Goal: Task Accomplishment & Management: Manage account settings

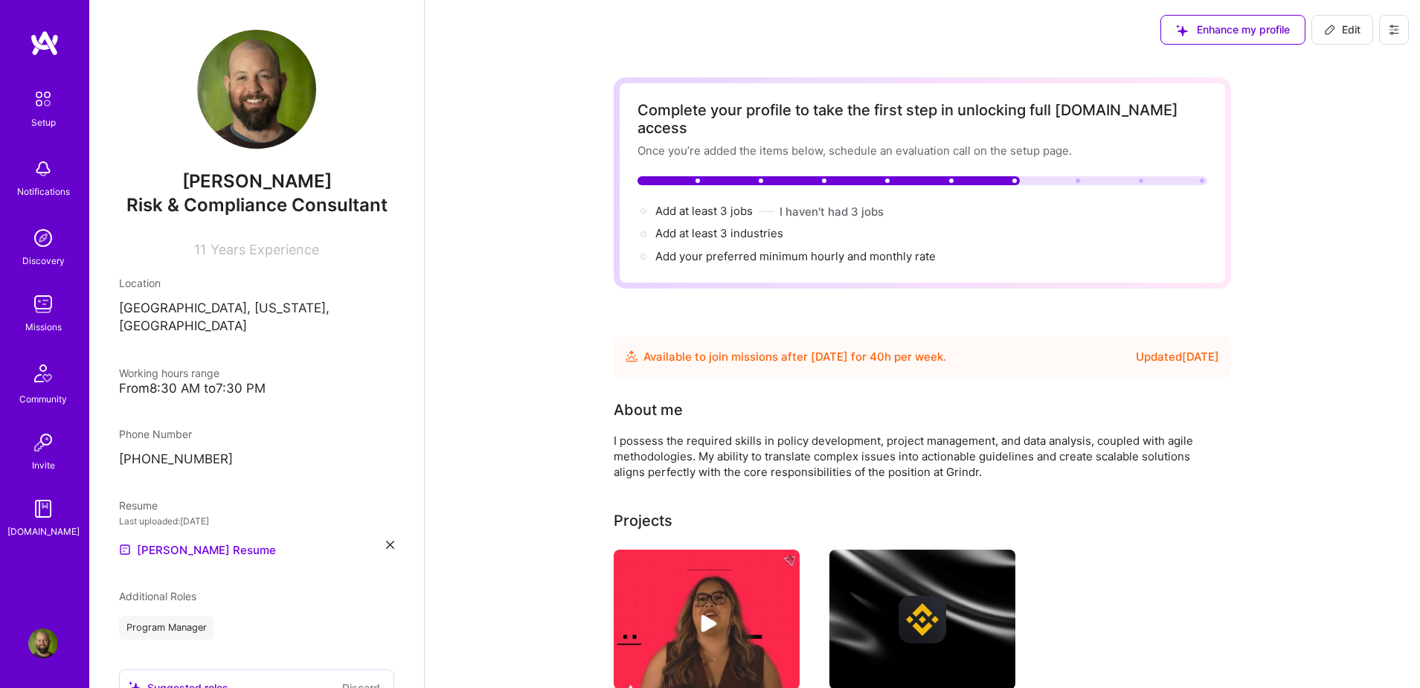
click at [47, 305] on img at bounding box center [43, 304] width 30 height 30
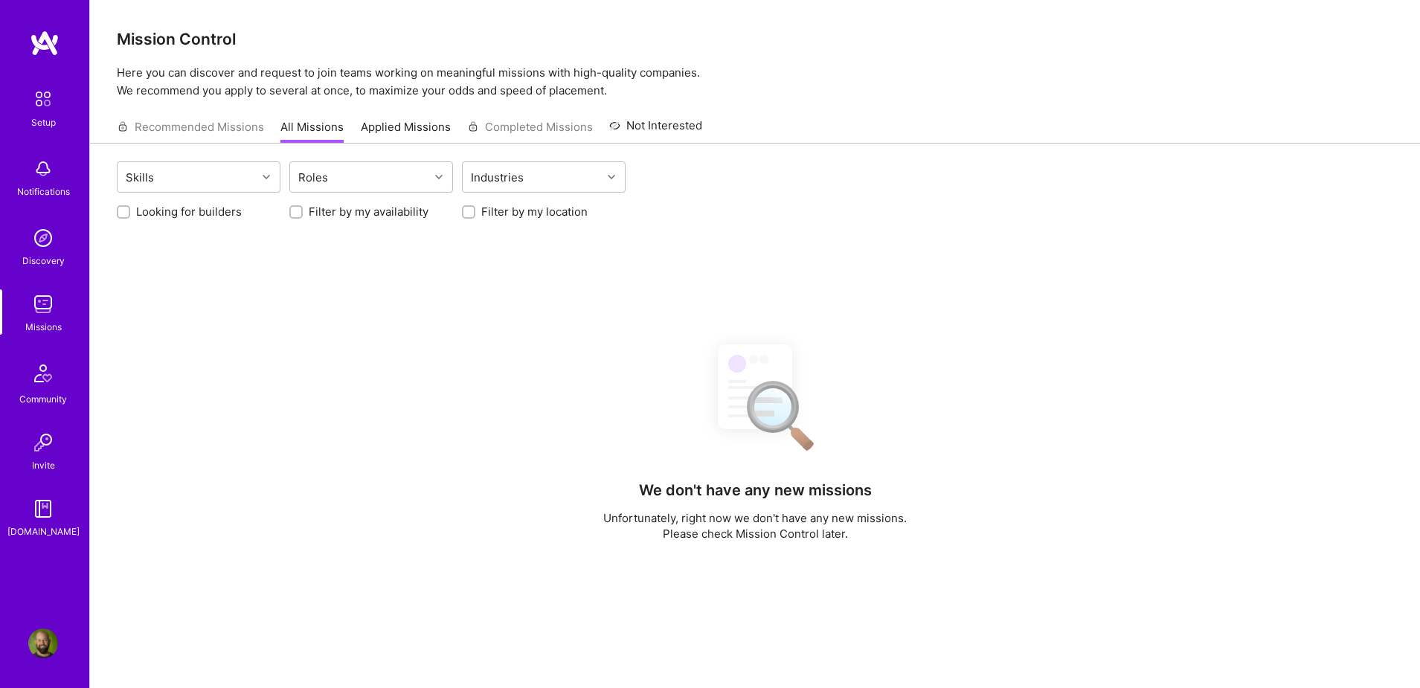
click at [403, 119] on link "Applied Missions" at bounding box center [406, 131] width 90 height 25
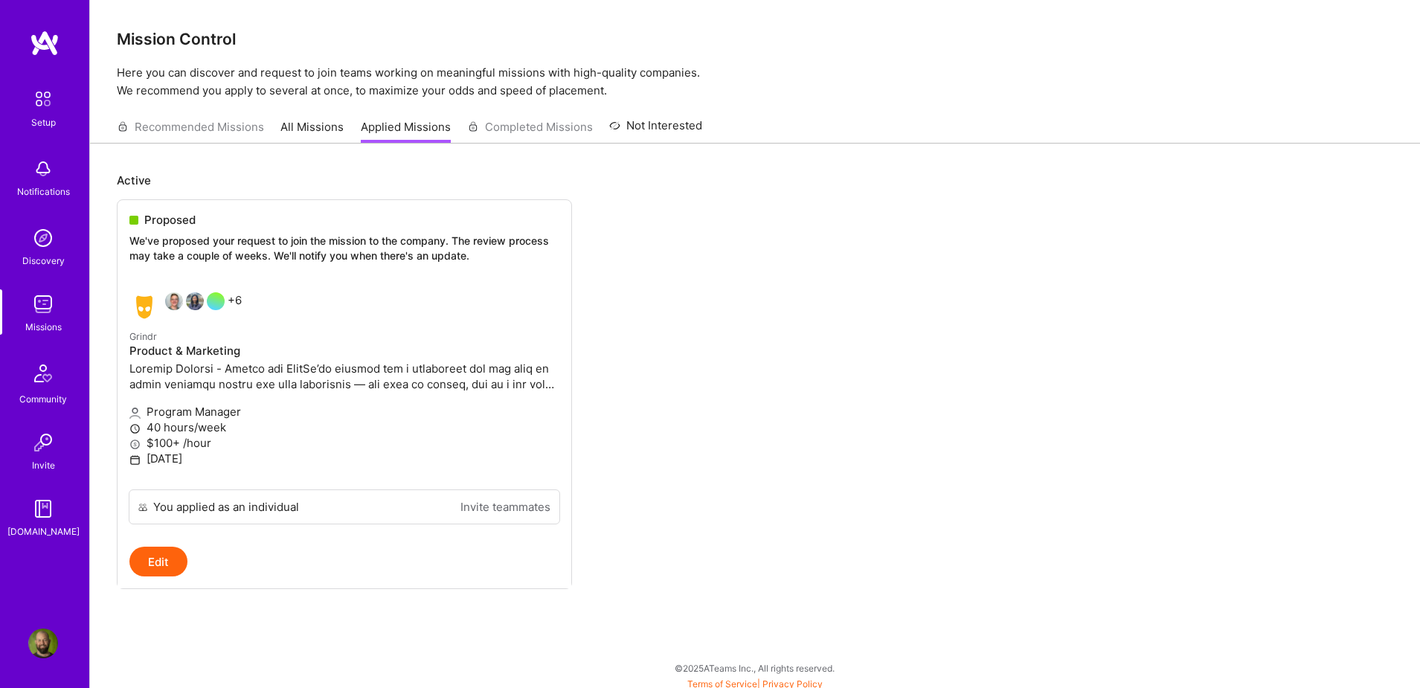
click at [40, 105] on img at bounding box center [43, 98] width 31 height 31
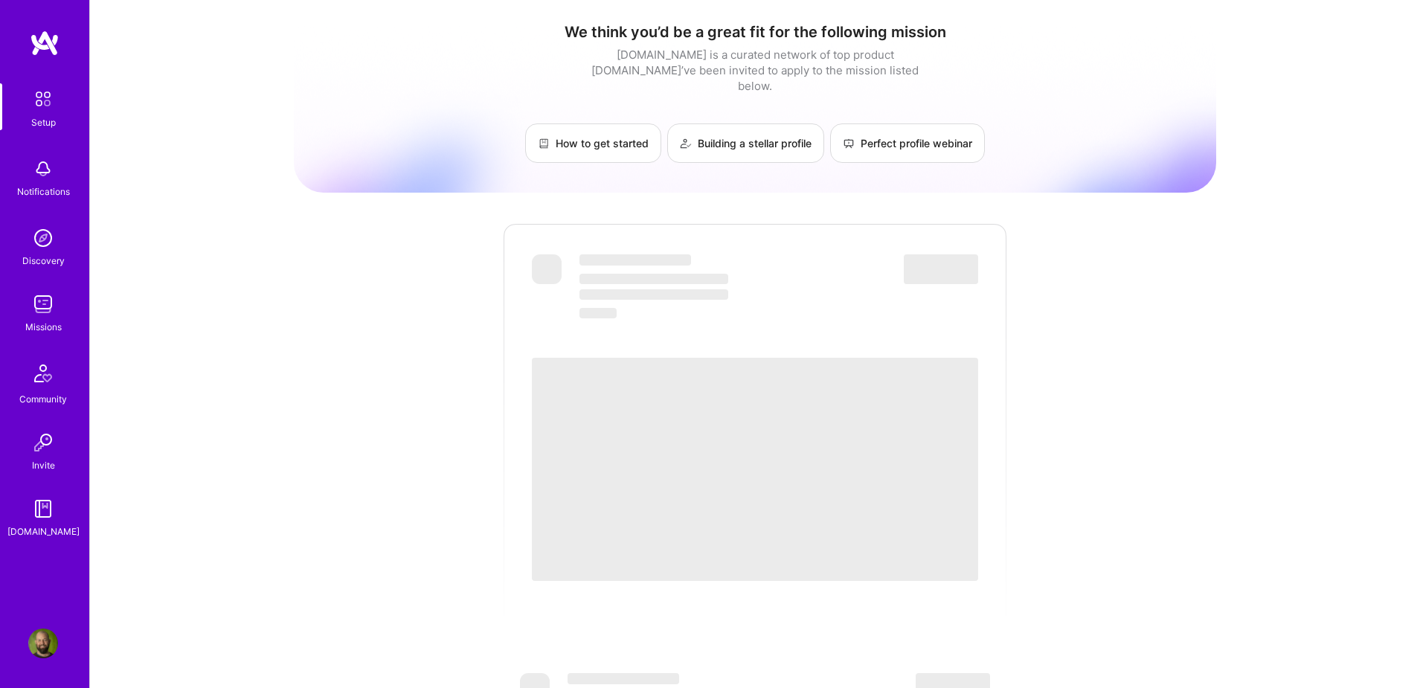
click at [43, 199] on div "Notifications" at bounding box center [43, 192] width 53 height 16
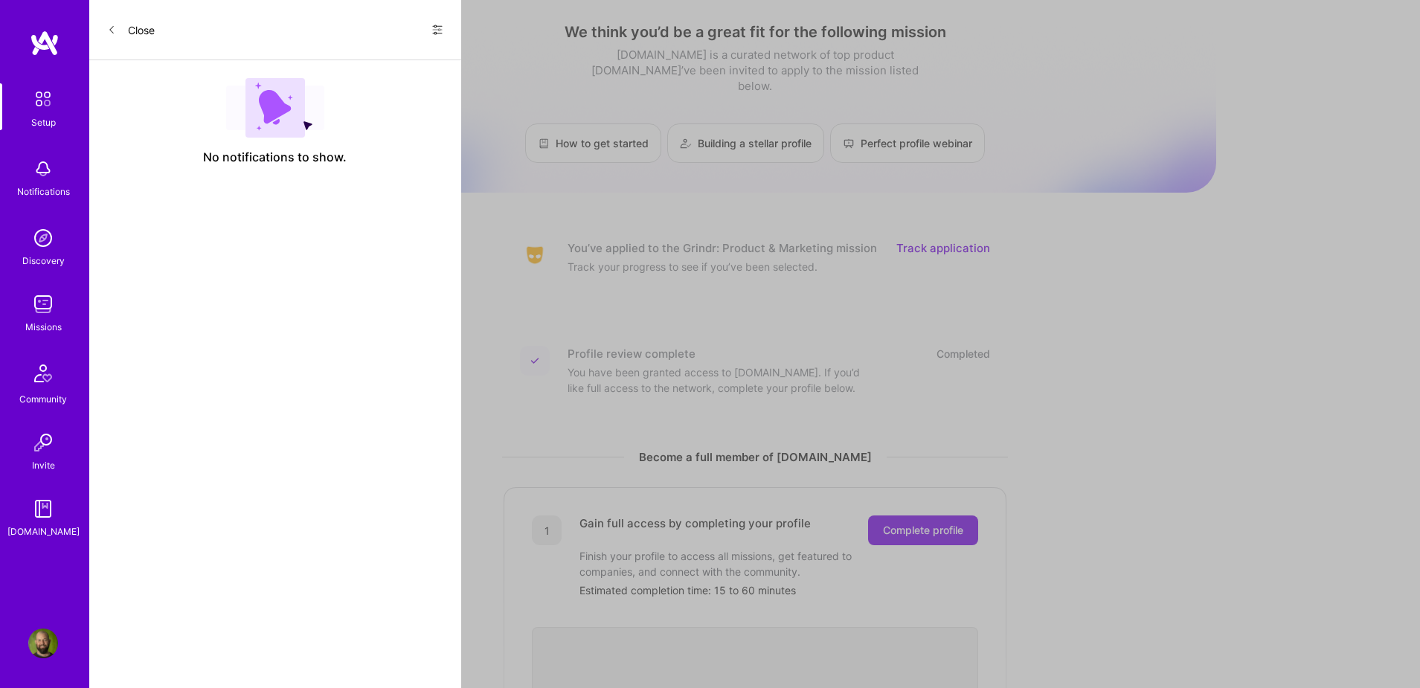
click at [432, 30] on icon at bounding box center [437, 30] width 12 height 12
click at [347, 64] on span "Show all notifications" at bounding box center [332, 61] width 103 height 15
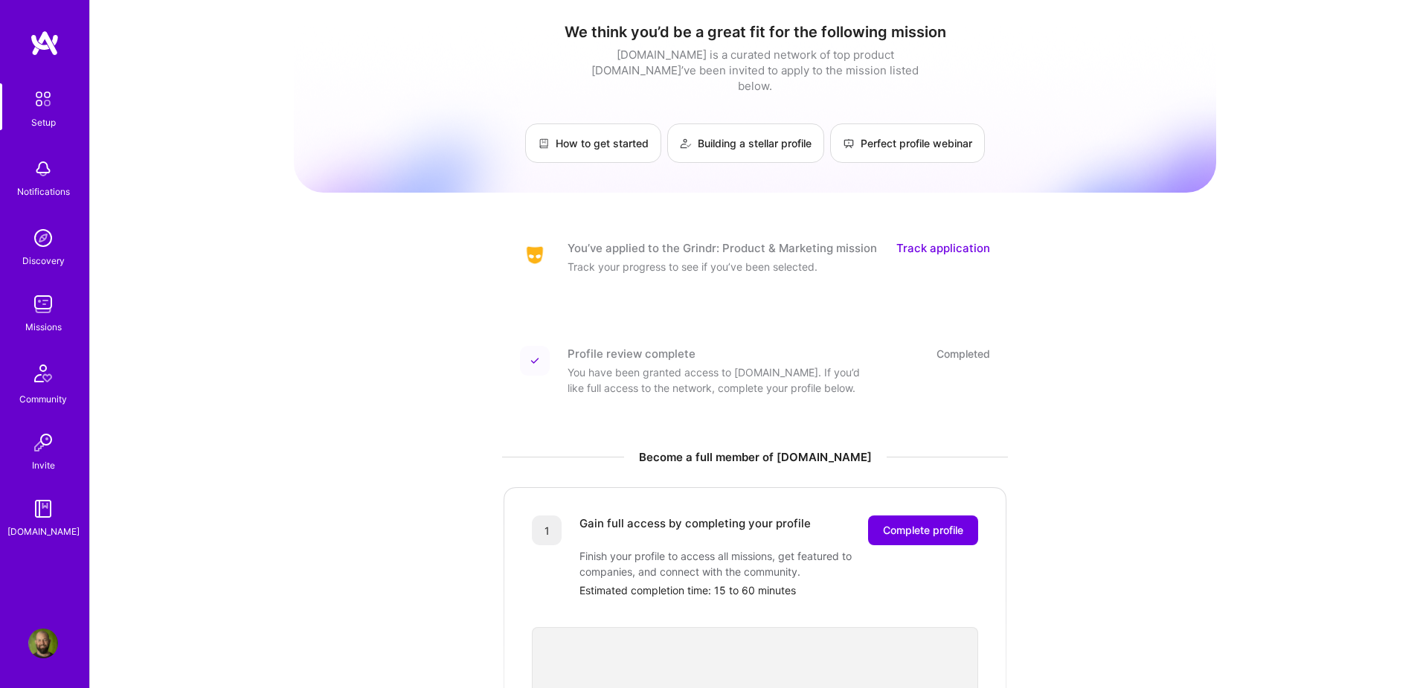
click at [1093, 325] on div "Setup Notifications Discovery Missions Community Invite A.Guide Profile Close S…" at bounding box center [710, 545] width 1420 height 1091
click at [40, 303] on img at bounding box center [43, 304] width 30 height 30
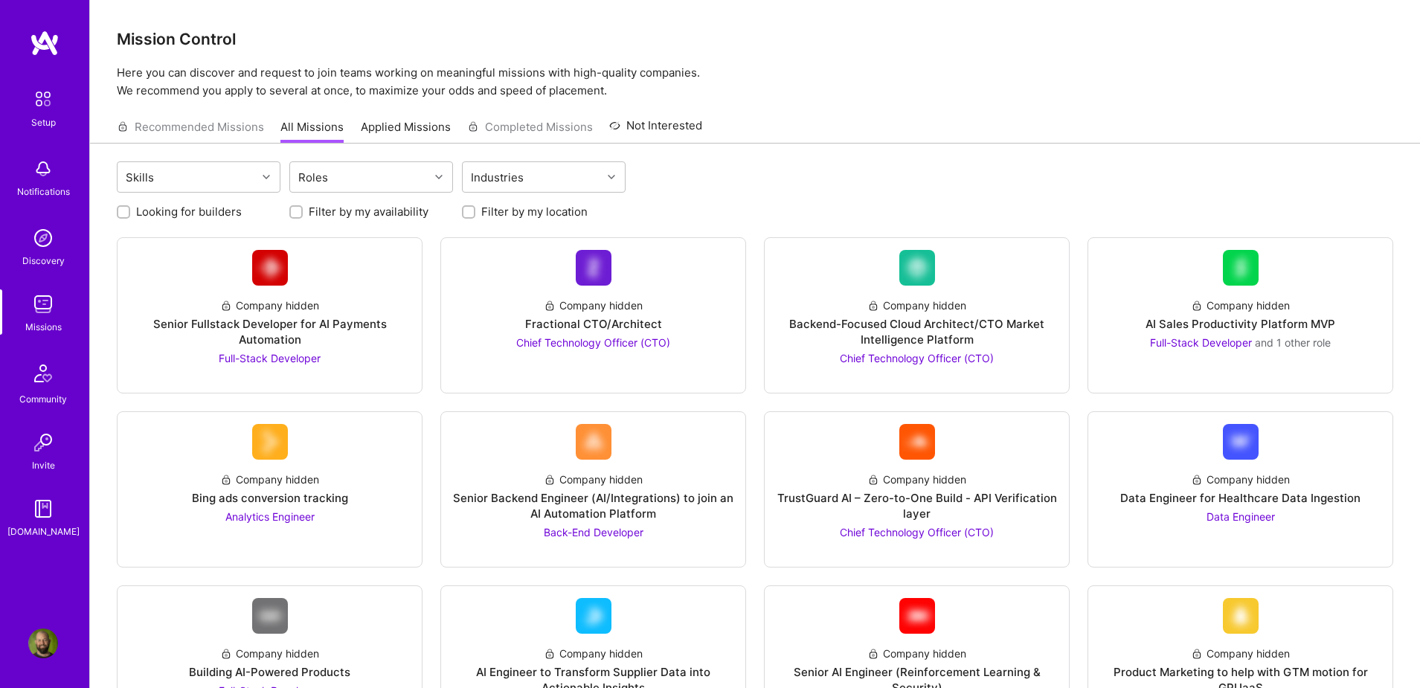
click at [423, 141] on link "Applied Missions" at bounding box center [406, 131] width 90 height 25
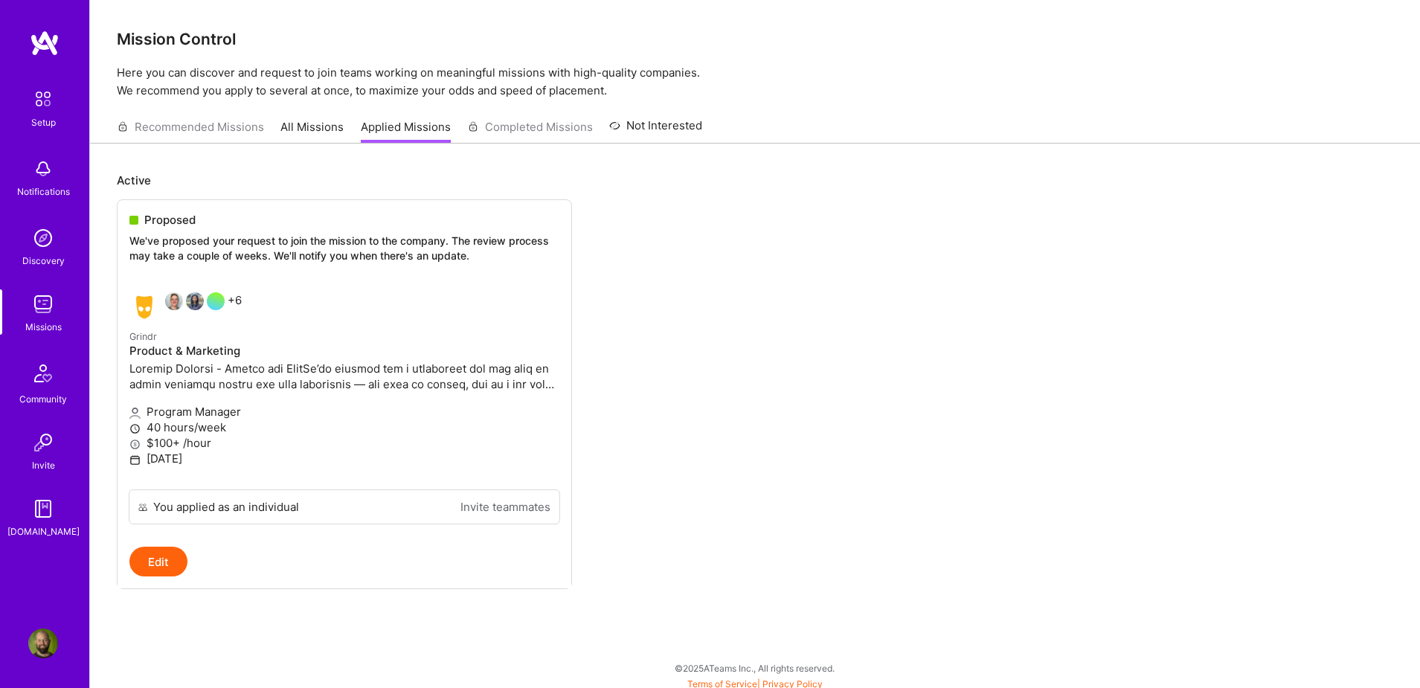
click at [39, 646] on img at bounding box center [43, 644] width 30 height 30
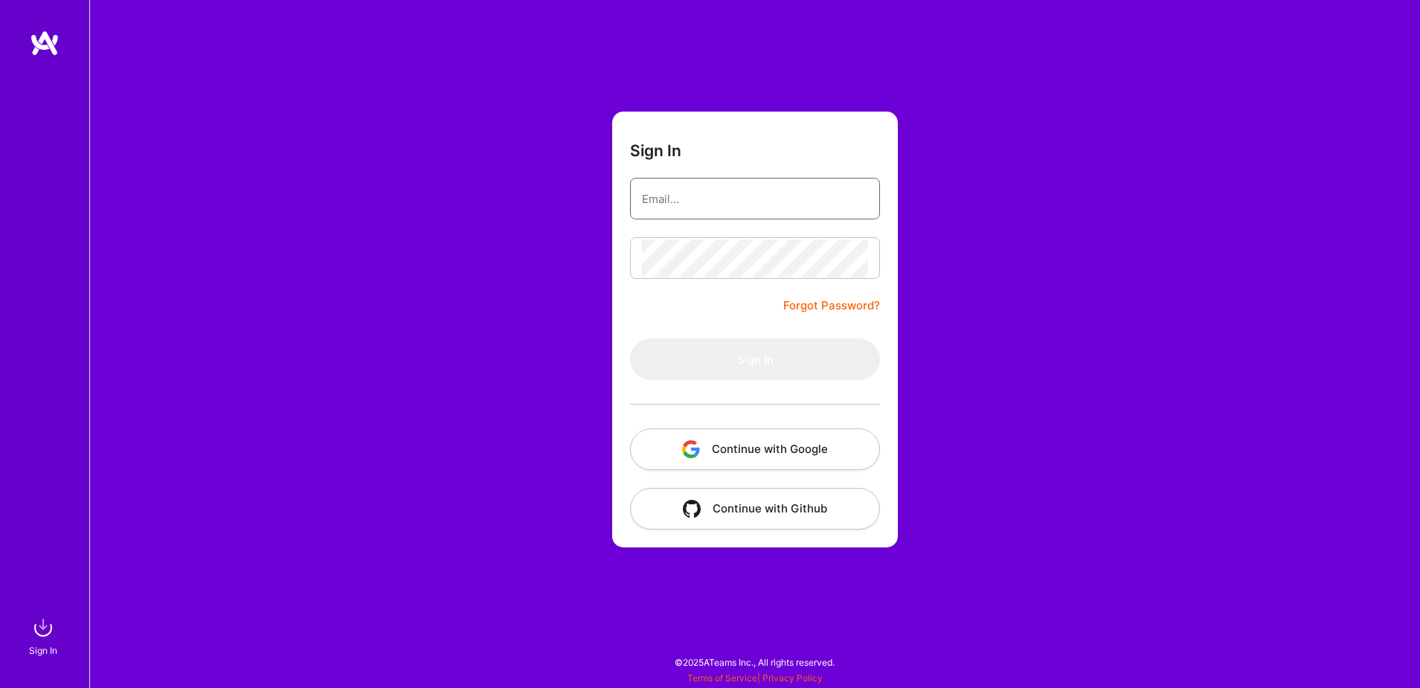
type input "[EMAIL_ADDRESS][DOMAIN_NAME]"
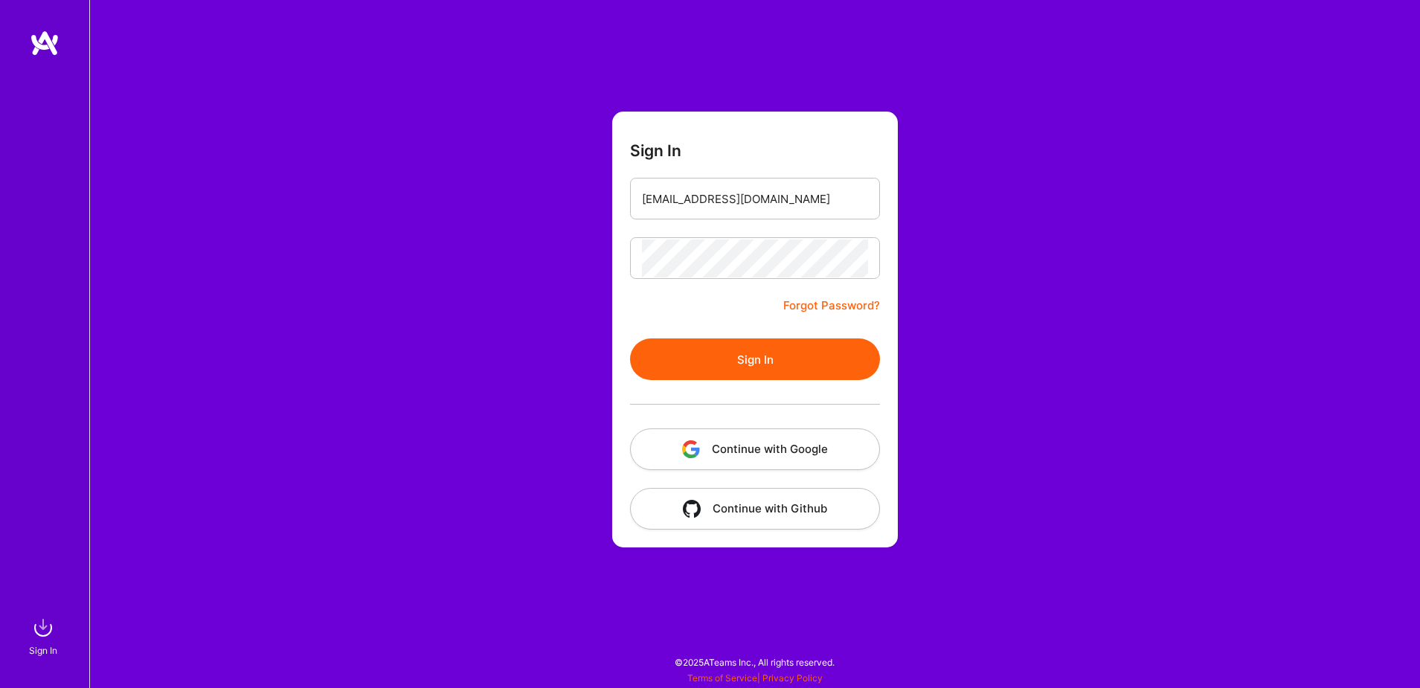
click at [767, 451] on button "Continue with Google" at bounding box center [755, 449] width 250 height 42
